Goal: Check status

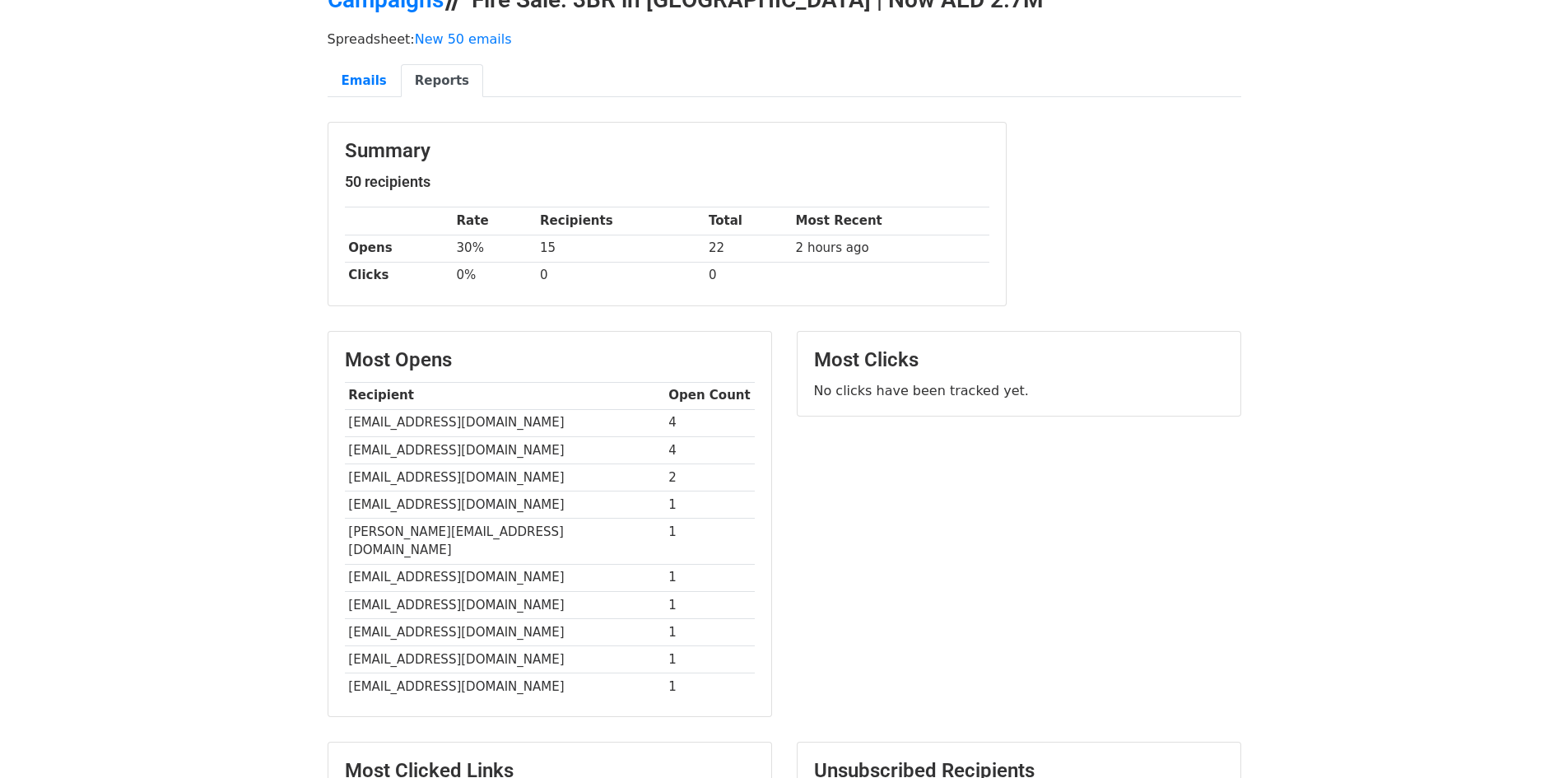
scroll to position [247, 0]
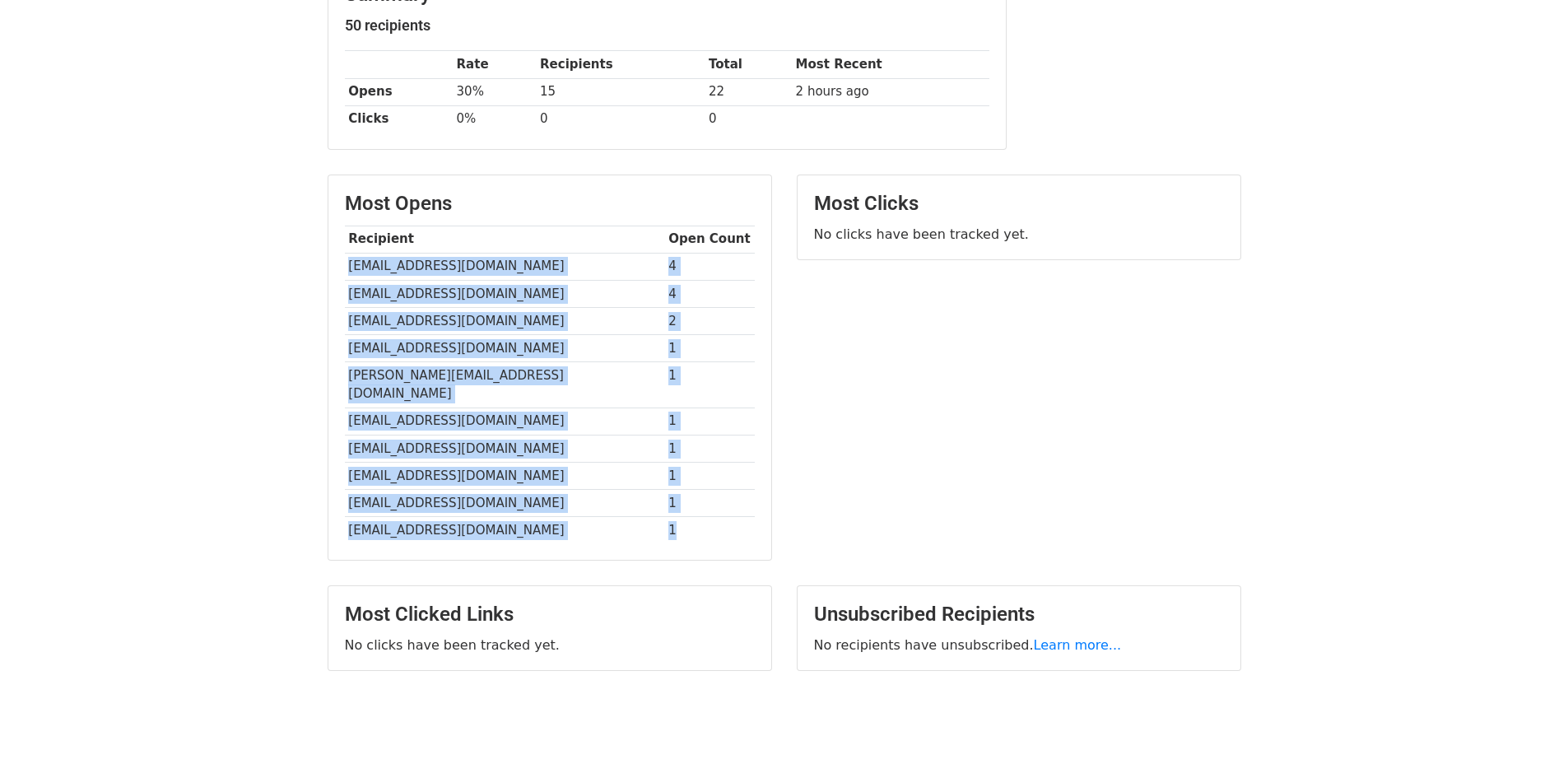
drag, startPoint x: 652, startPoint y: 522, endPoint x: 346, endPoint y: 277, distance: 392.0
click at [346, 277] on tbody "Recipient Open Count 759132271@qq.com 4 vip777ok@gmail.com 4 farnamsaremi@gmail…" at bounding box center [549, 385] width 410 height 318
copy tbody "759132271@qq.com 4 vip777ok@gmail.com 4 farnamsaremi@gmail.com 2 guptapurvi@yah…"
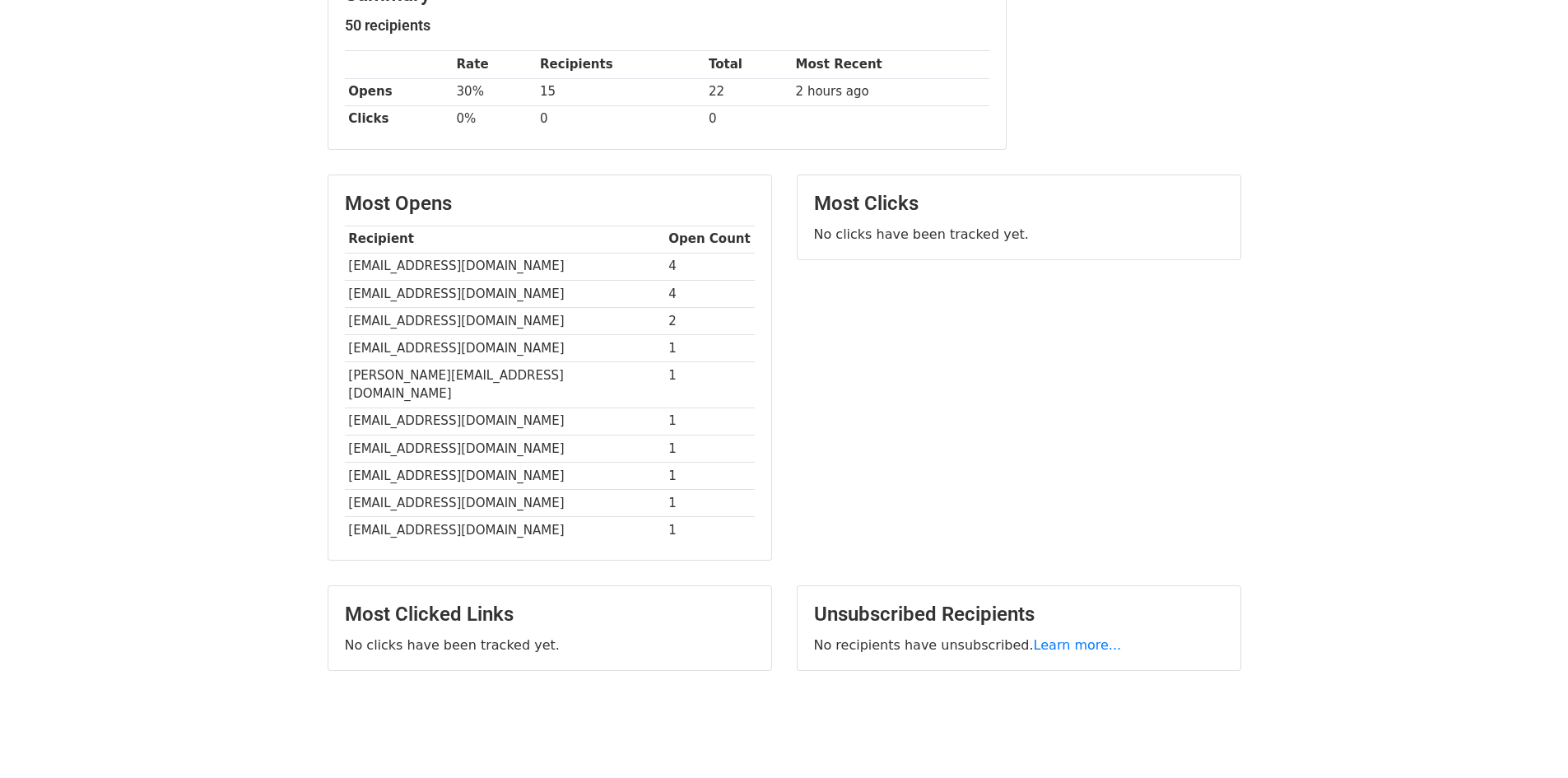
click at [840, 403] on div "Most Clicks No clicks have been tracked yet." at bounding box center [1019, 376] width 469 height 403
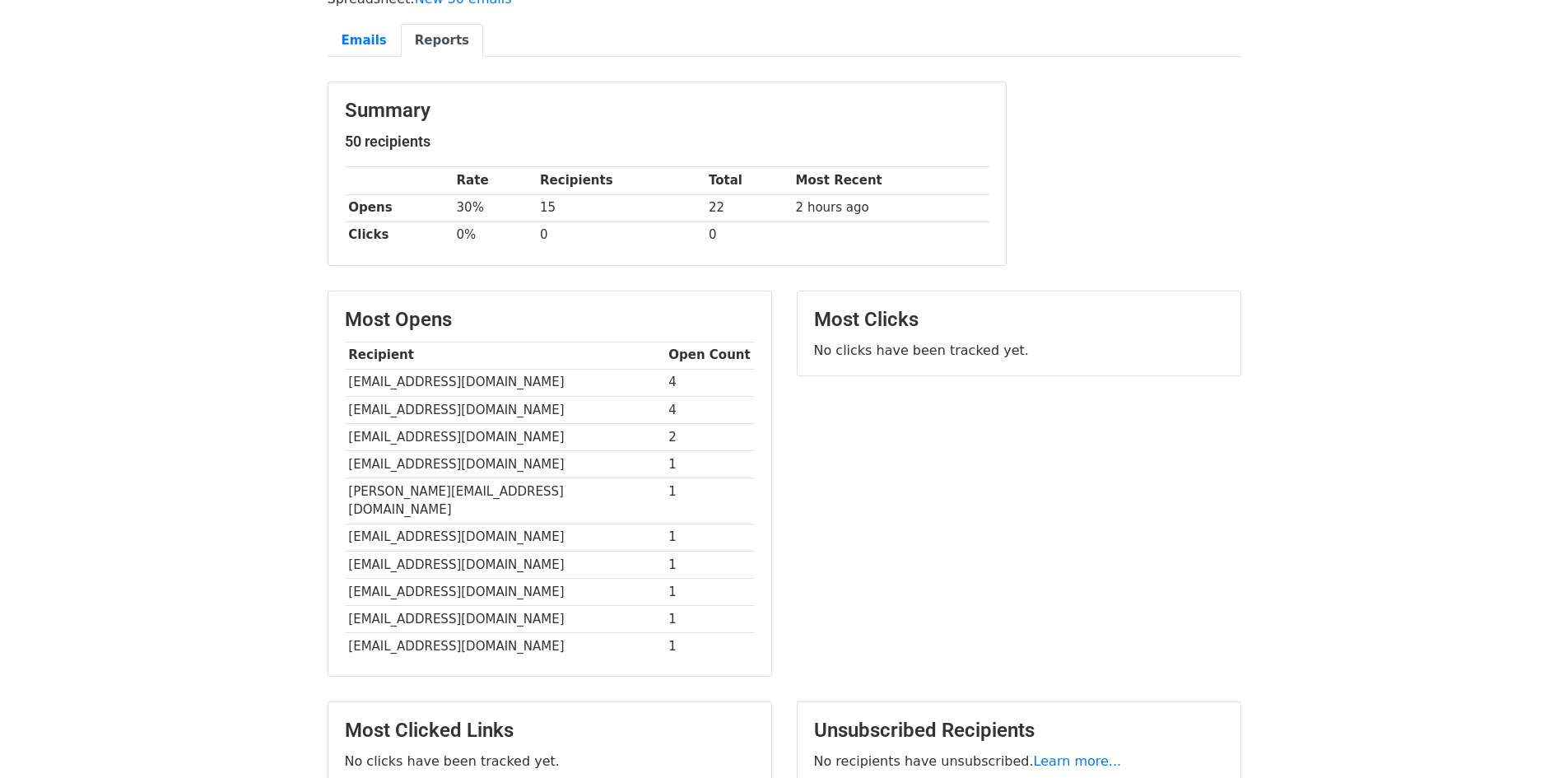
scroll to position [0, 0]
